Goal: Task Accomplishment & Management: Manage account settings

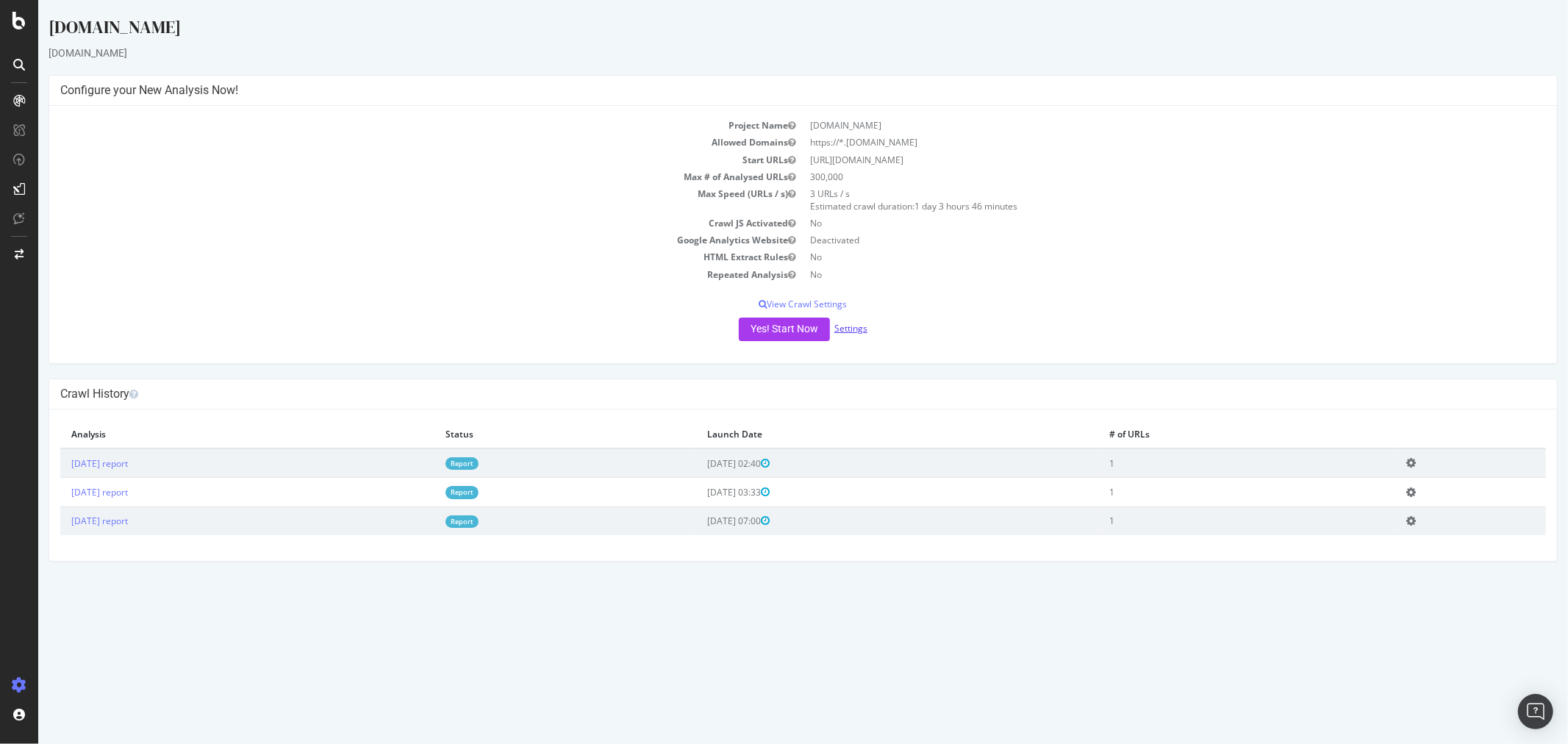
click at [840, 327] on link "Settings" at bounding box center [850, 328] width 33 height 12
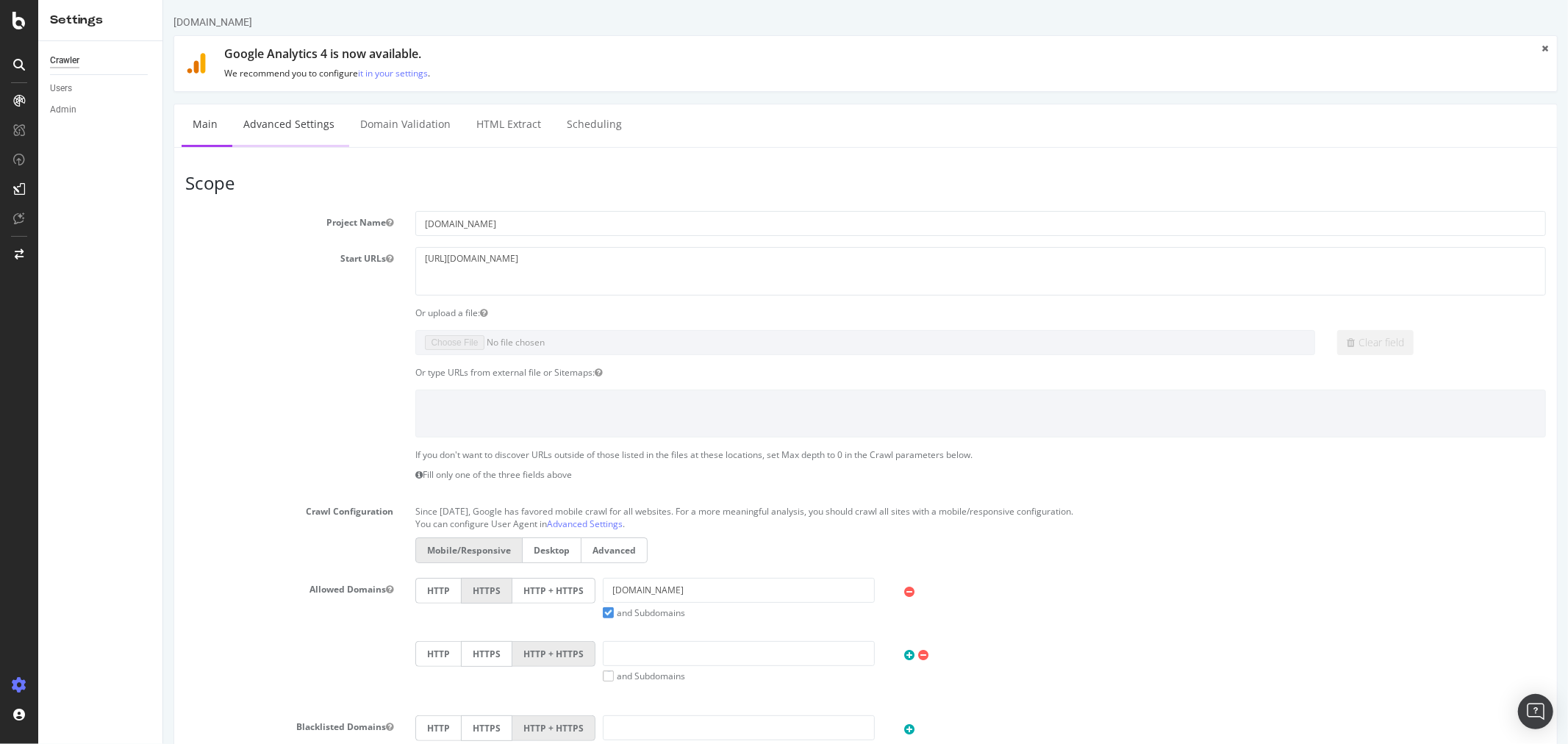
click at [326, 134] on link "Advanced Settings" at bounding box center [288, 124] width 113 height 40
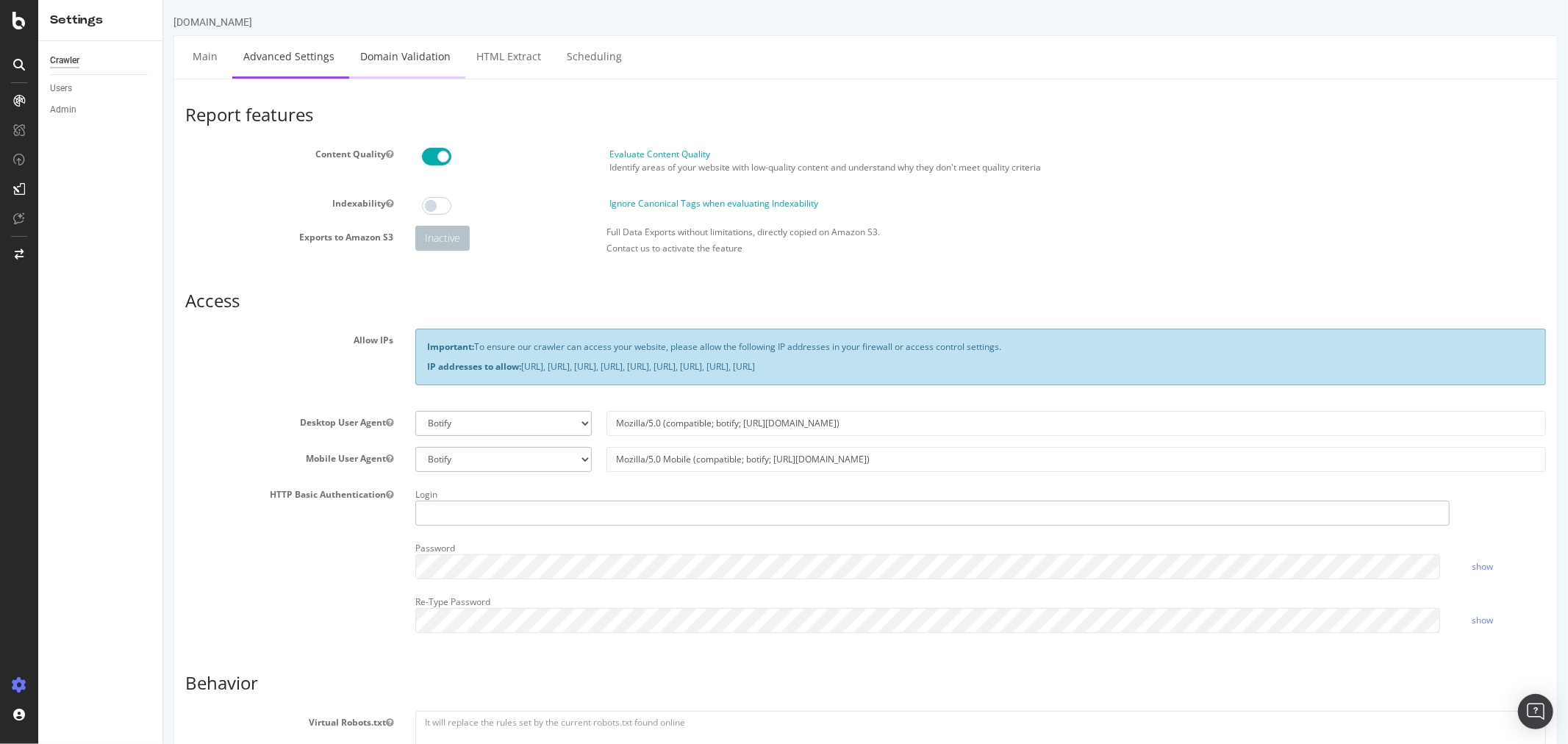
type input "victor_alltricks"
click at [394, 68] on link "Domain Validation" at bounding box center [405, 56] width 112 height 40
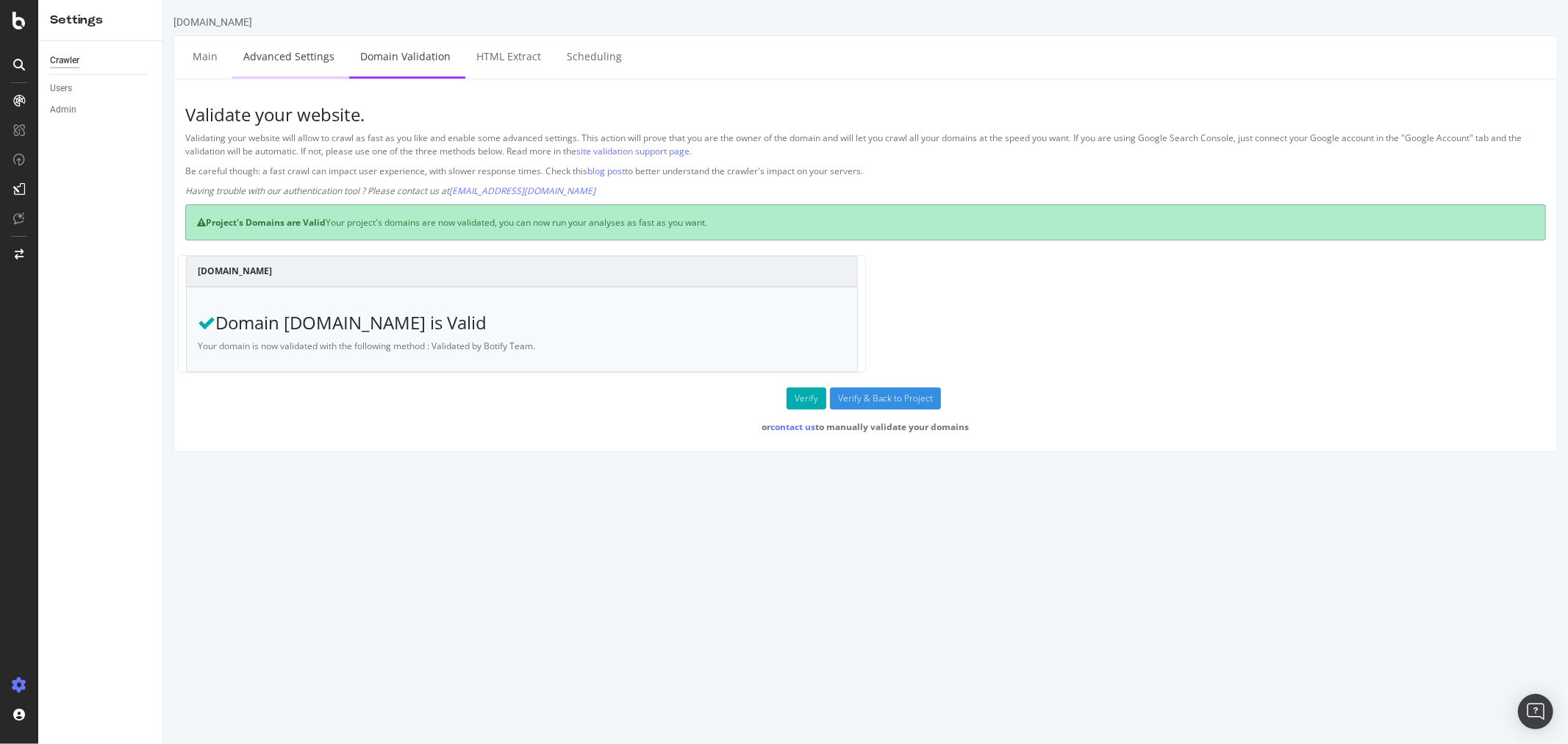
click at [305, 71] on link "Advanced Settings" at bounding box center [288, 56] width 113 height 40
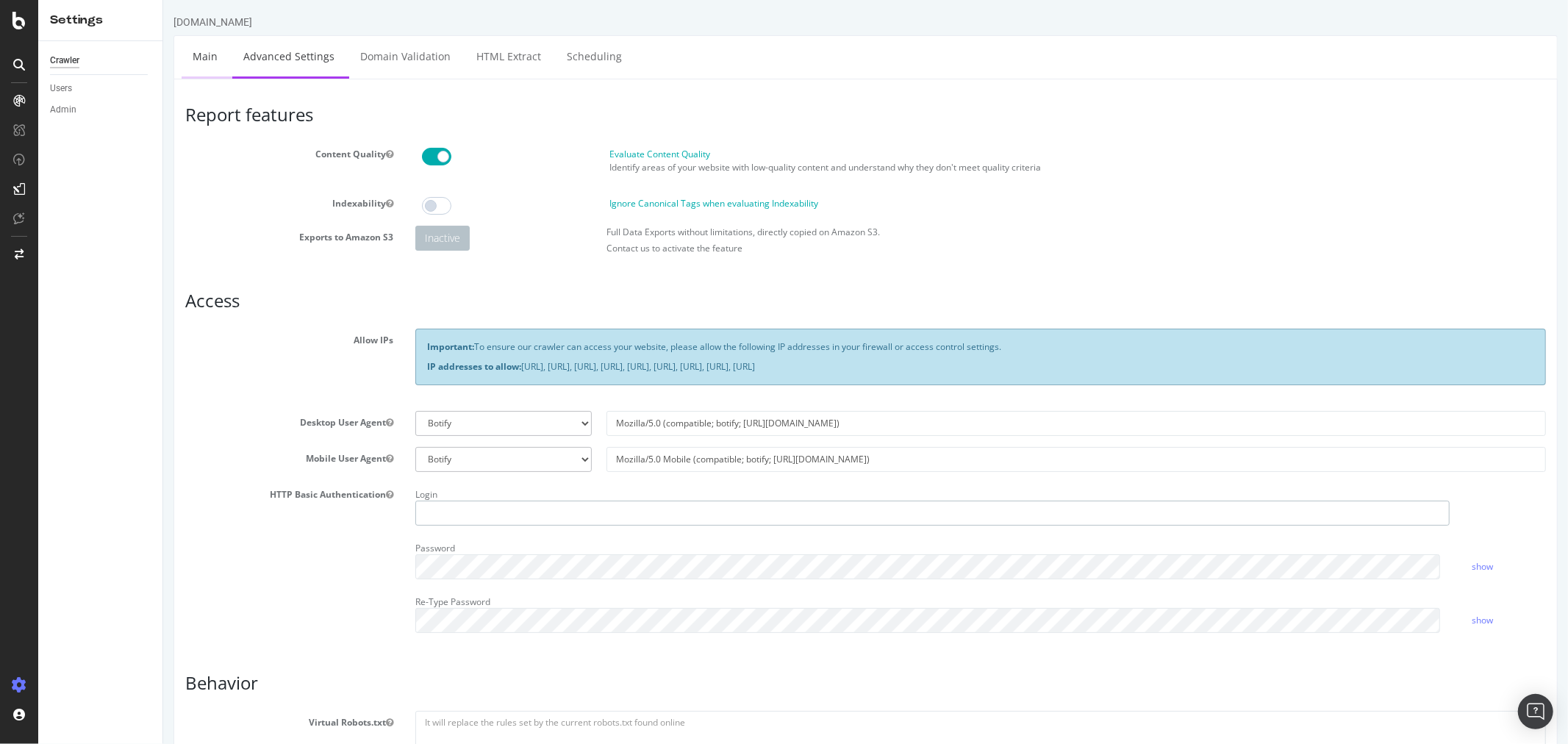
type input "victor_alltricks"
click at [206, 62] on link "Main" at bounding box center [204, 56] width 47 height 40
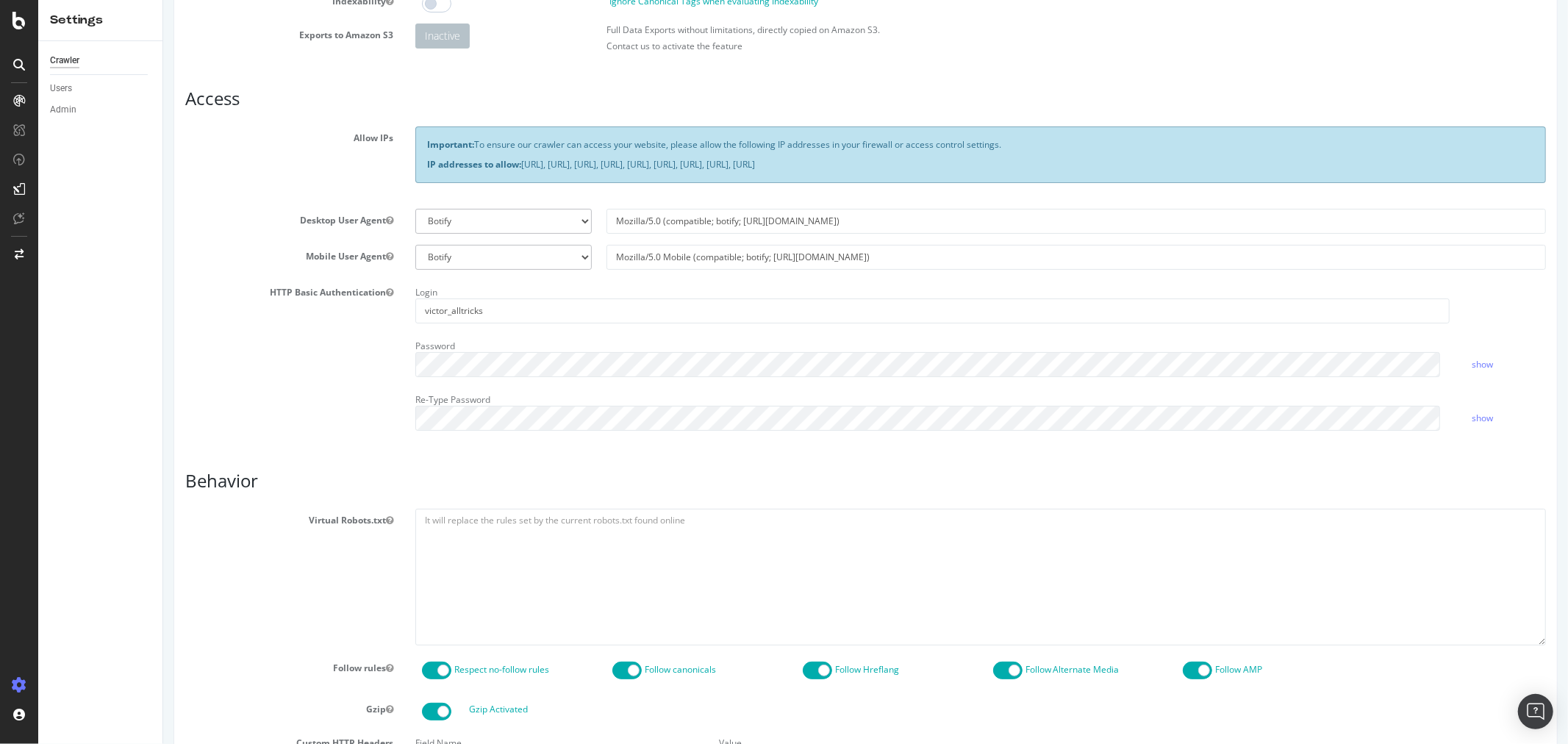
scroll to position [326, 0]
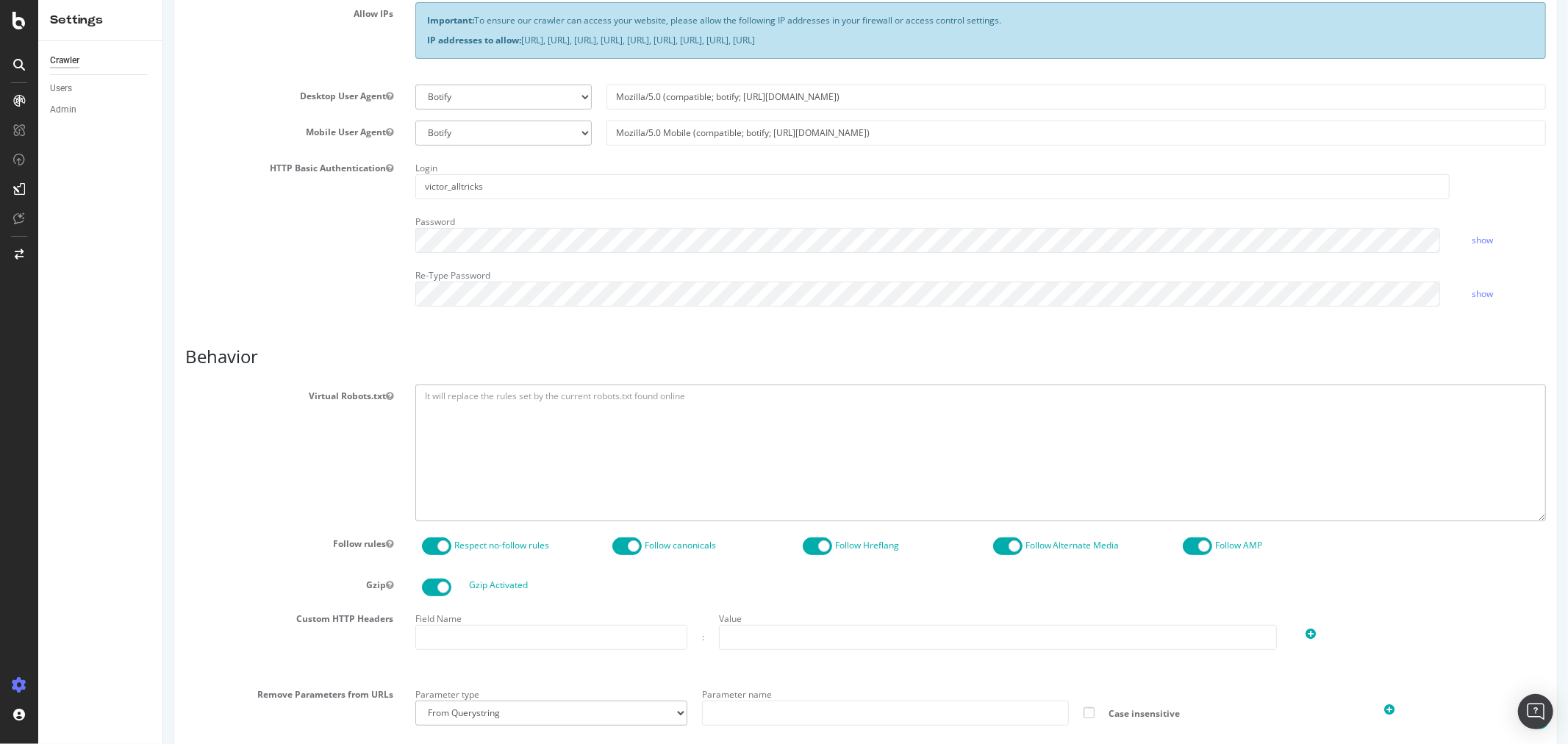
click at [716, 405] on textarea at bounding box center [980, 452] width 1131 height 136
